Goal: Download file/media: Download file/media

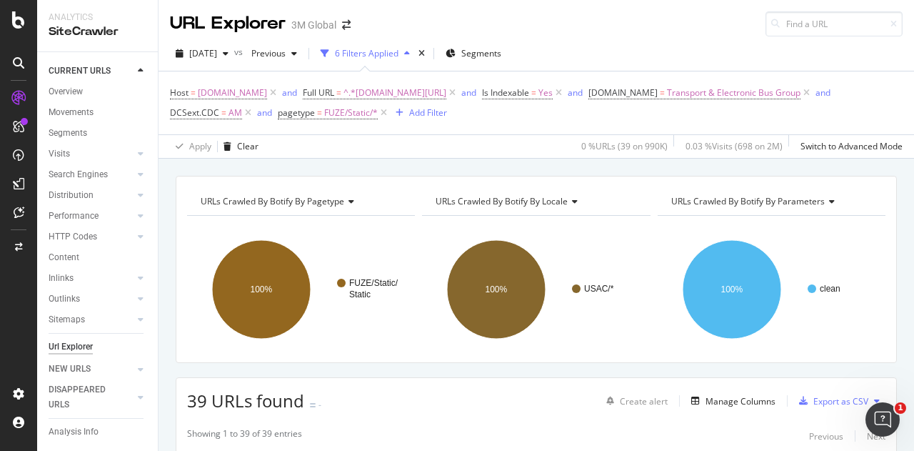
click at [869, 392] on button at bounding box center [877, 400] width 17 height 23
click at [814, 400] on span "Export XML Sitemaps" at bounding box center [803, 400] width 84 height 13
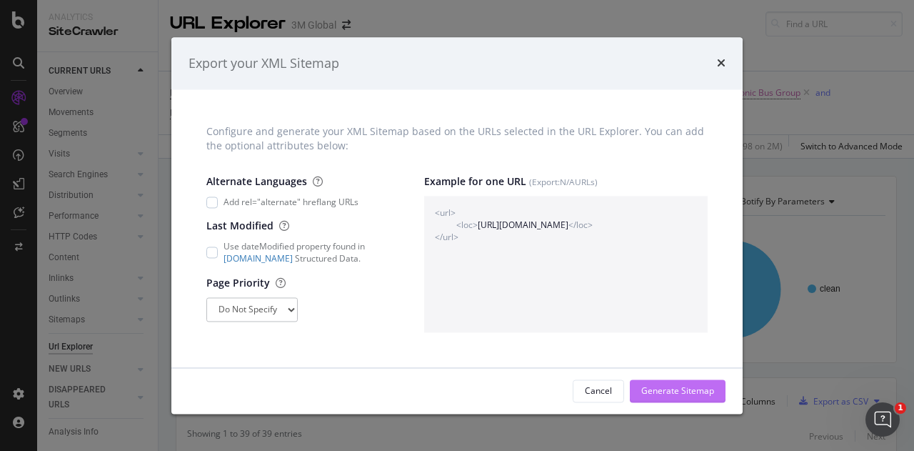
click at [709, 392] on div "Generate Sitemap" at bounding box center [677, 390] width 73 height 12
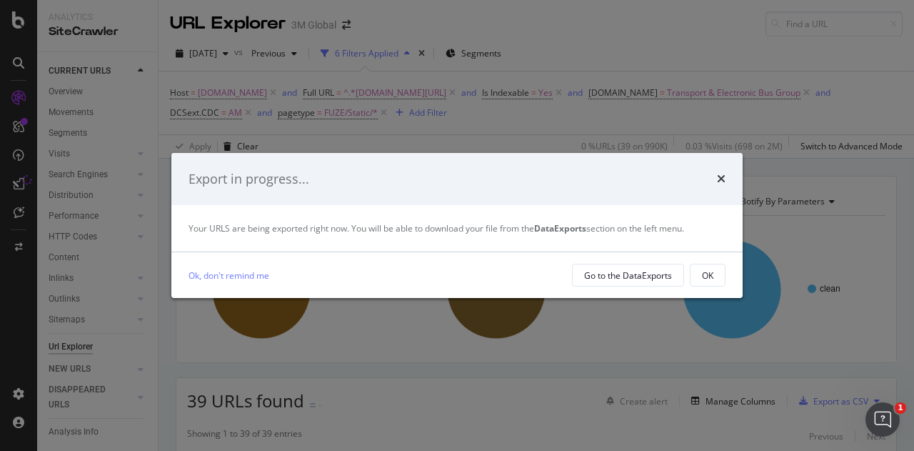
click at [706, 271] on div "OK" at bounding box center [707, 275] width 11 height 12
